Goal: Task Accomplishment & Management: Manage account settings

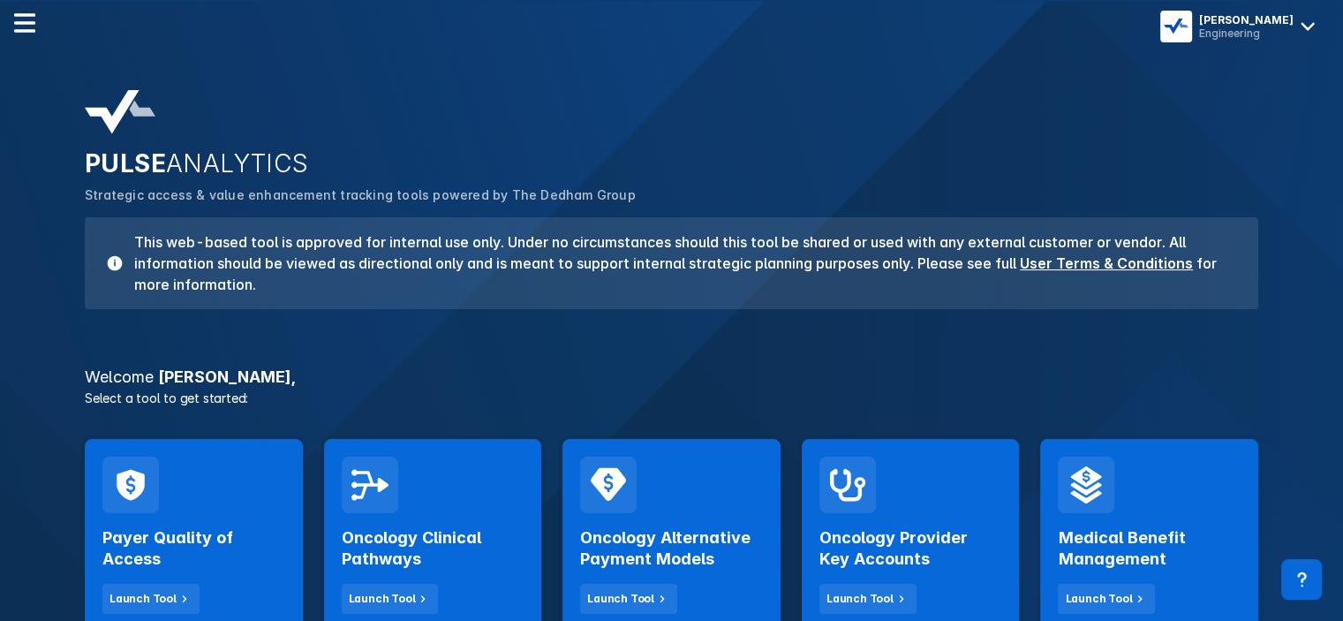
scroll to position [26, 0]
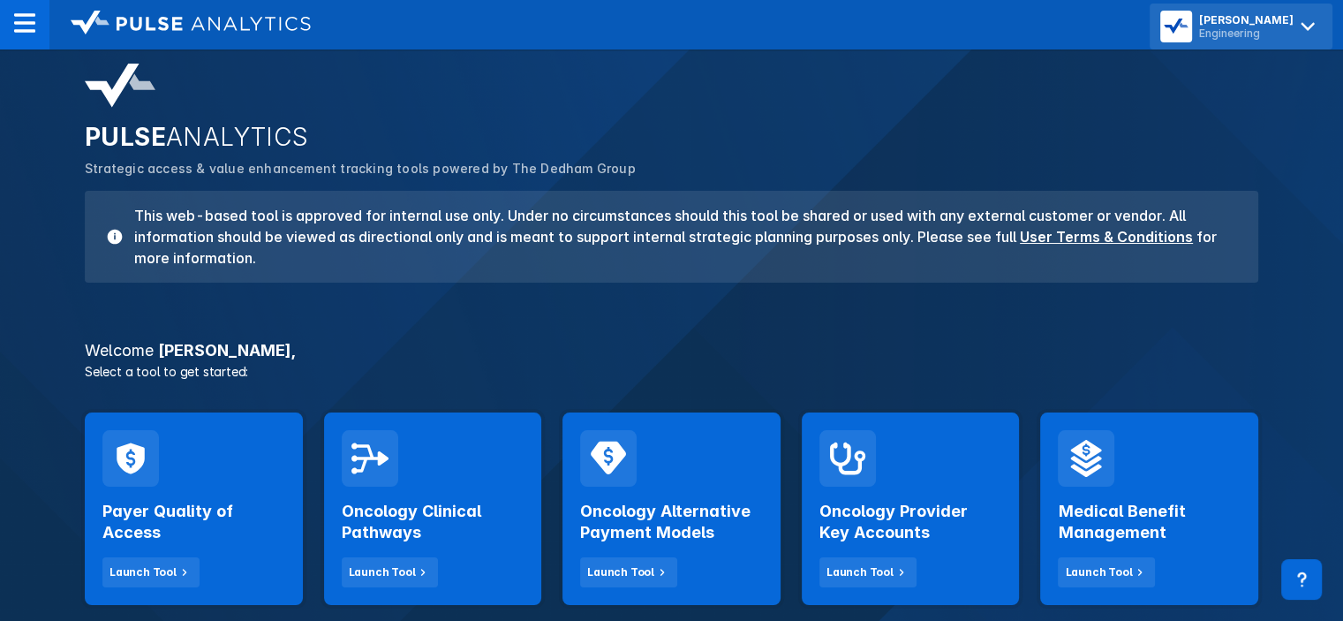
click at [1233, 37] on div "Engineering" at bounding box center [1246, 32] width 94 height 13
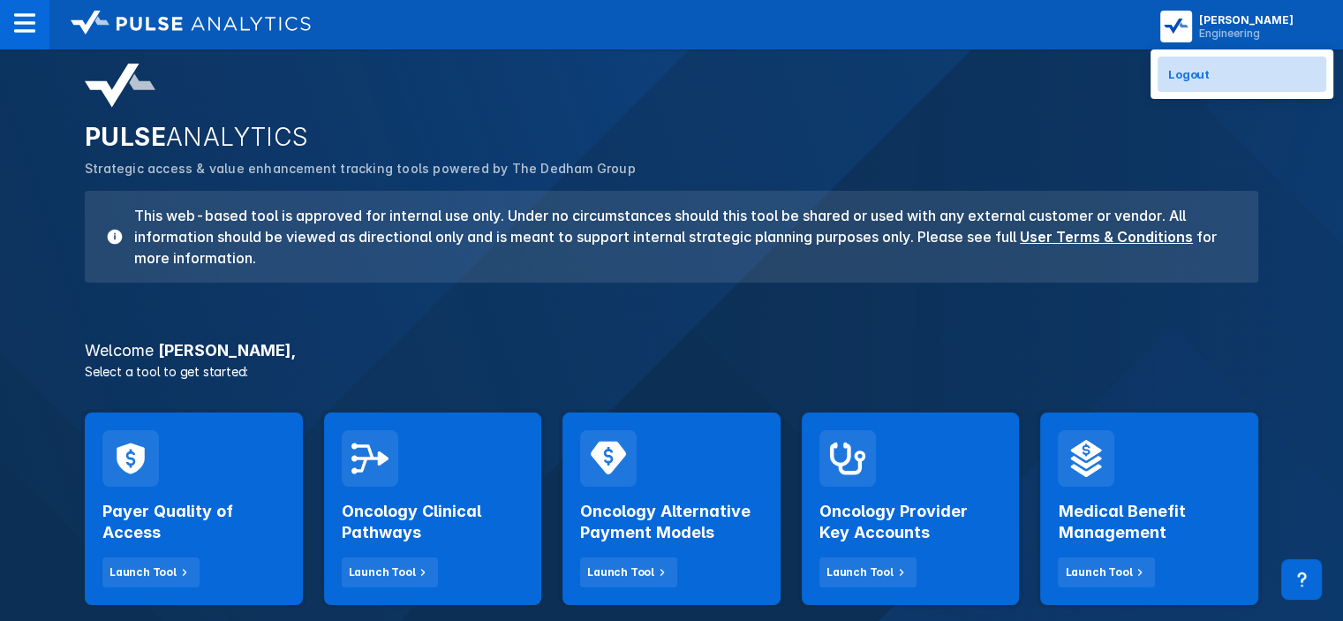
click at [1228, 76] on button "Logout" at bounding box center [1242, 74] width 169 height 35
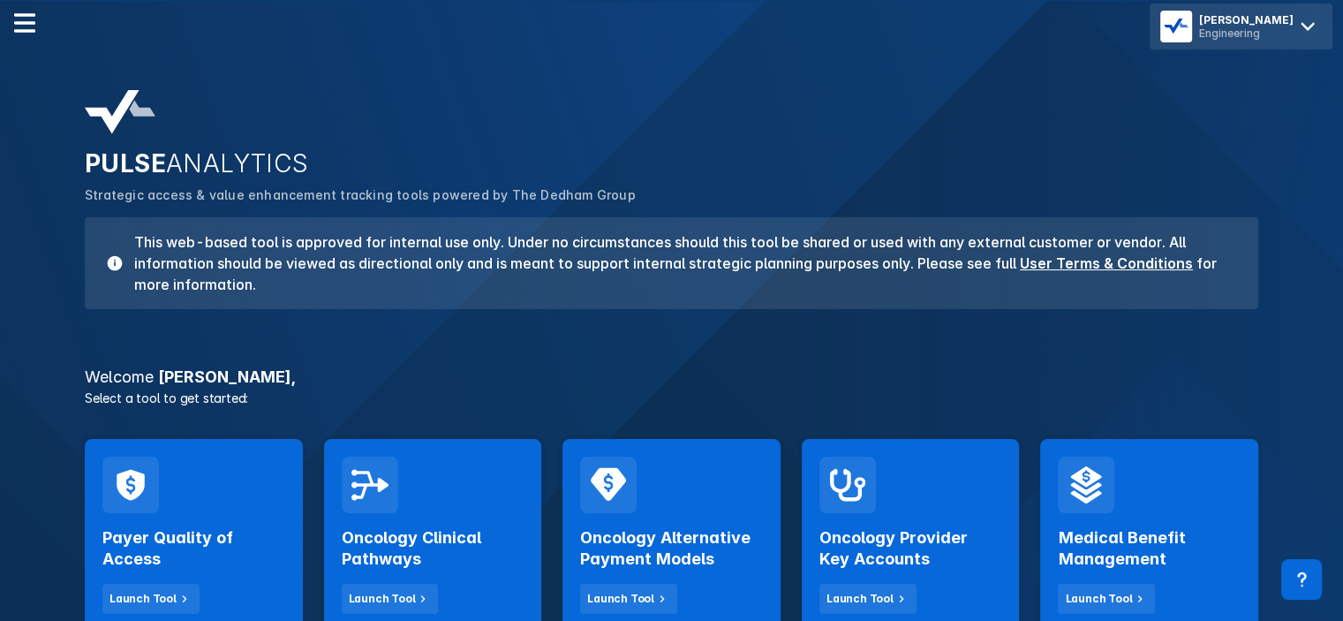
click at [1265, 38] on div "Engineering" at bounding box center [1246, 32] width 94 height 13
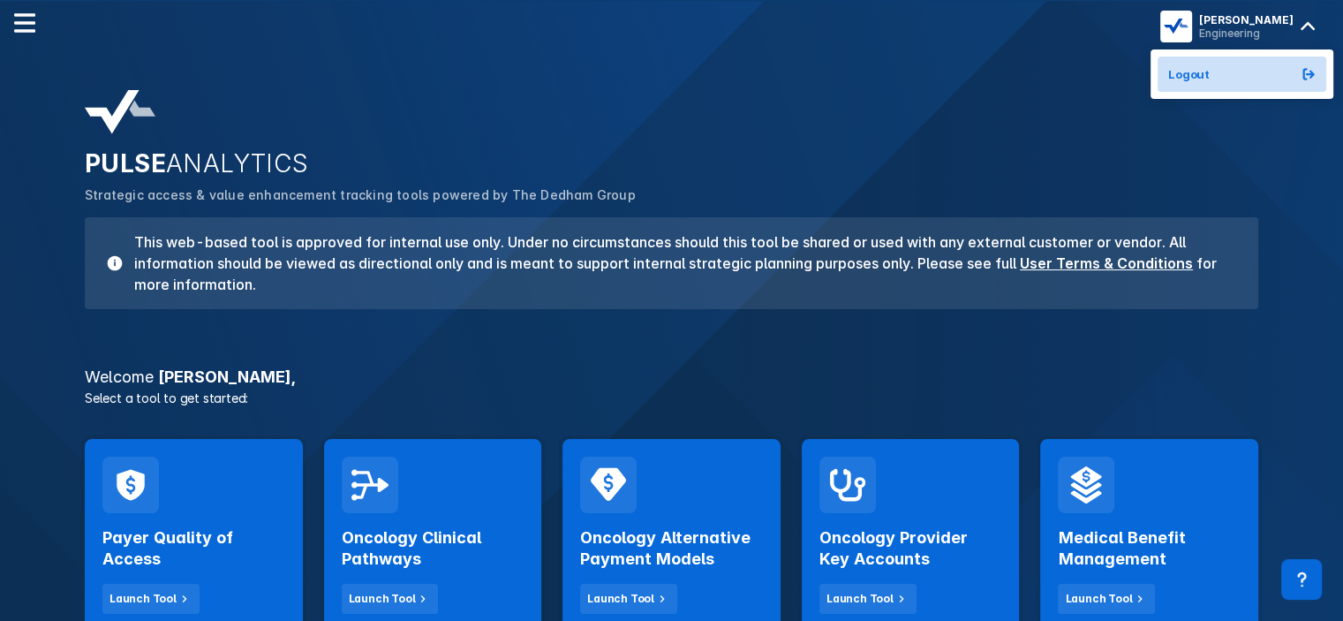
click at [1241, 70] on button "Logout" at bounding box center [1242, 74] width 169 height 35
